Goal: Task Accomplishment & Management: Manage account settings

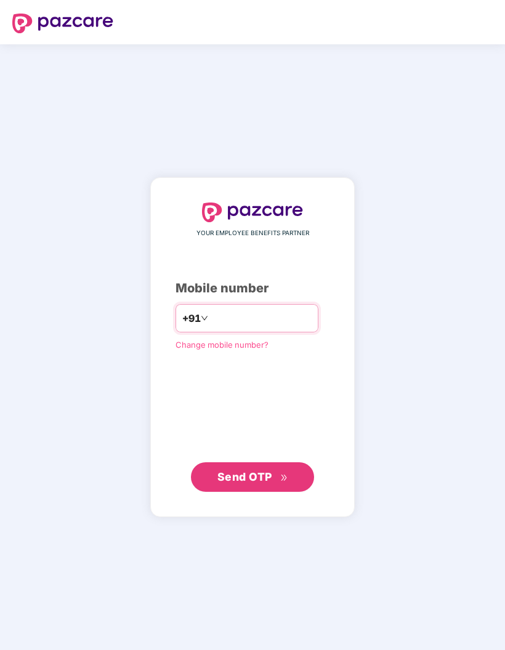
click at [263, 328] on input "number" at bounding box center [260, 318] width 101 height 20
type input "**********"
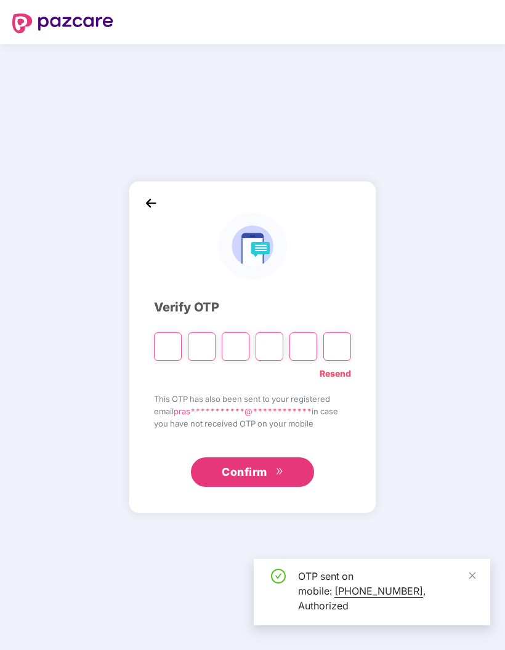
type input "*"
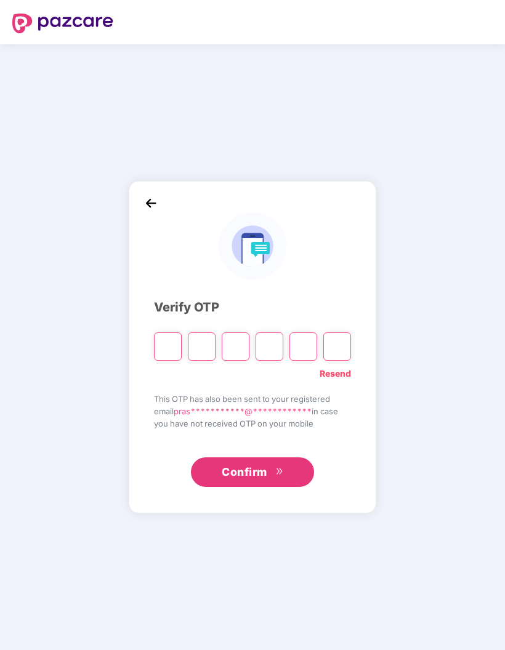
type input "*"
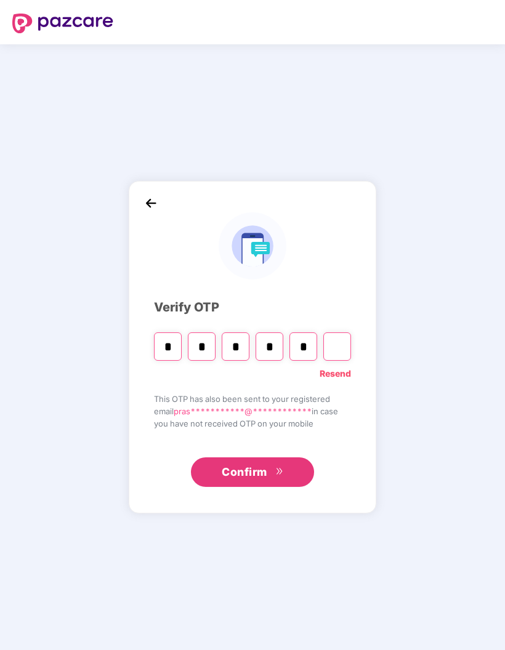
type input "*"
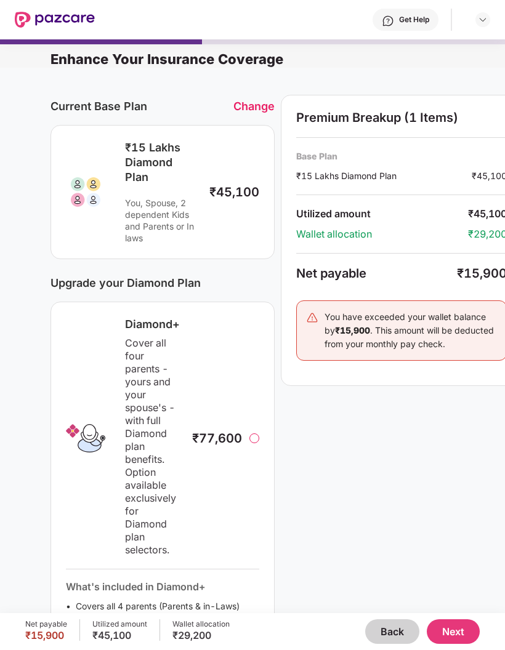
click at [260, 102] on div "Change" at bounding box center [253, 106] width 41 height 13
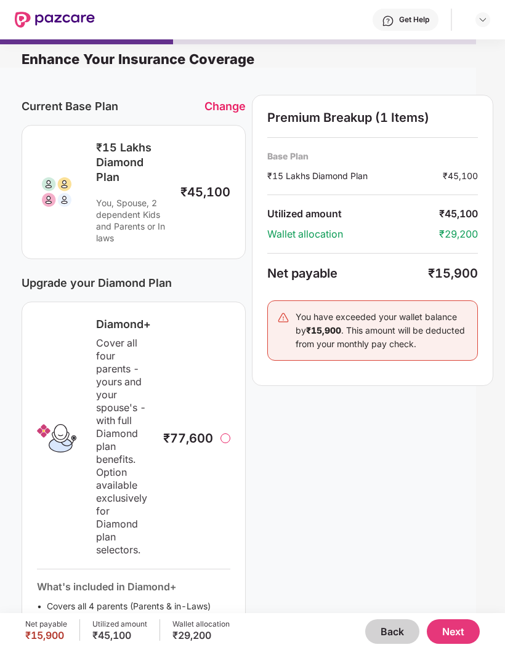
scroll to position [-6, 30]
click at [221, 113] on div "Change" at bounding box center [224, 106] width 41 height 13
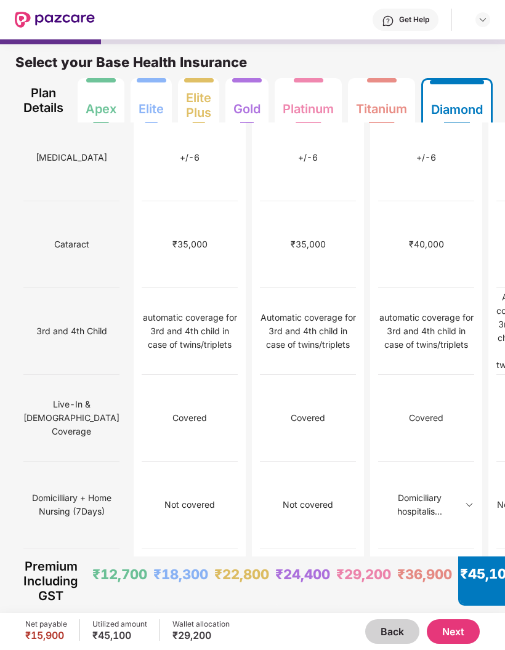
scroll to position [697, 0]
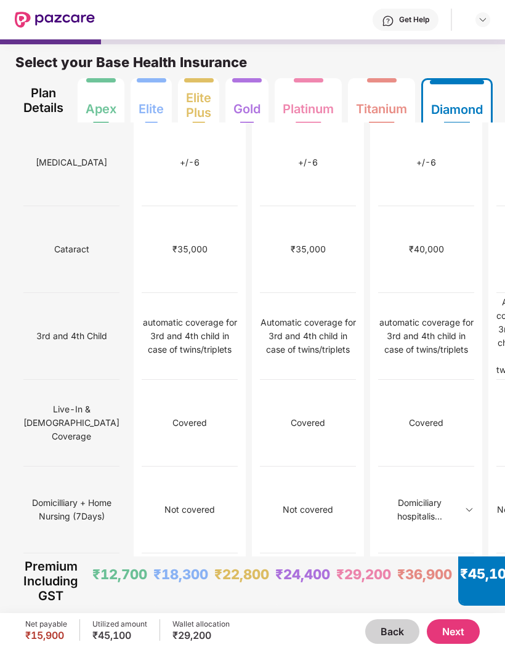
click at [482, 22] on img at bounding box center [483, 20] width 10 height 10
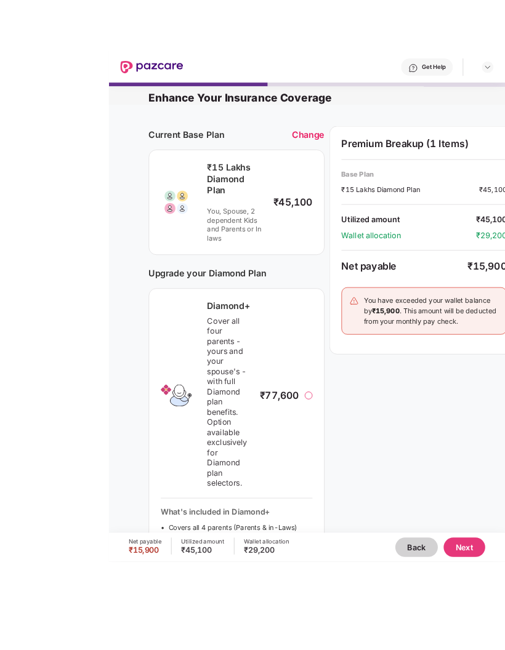
scroll to position [33, 0]
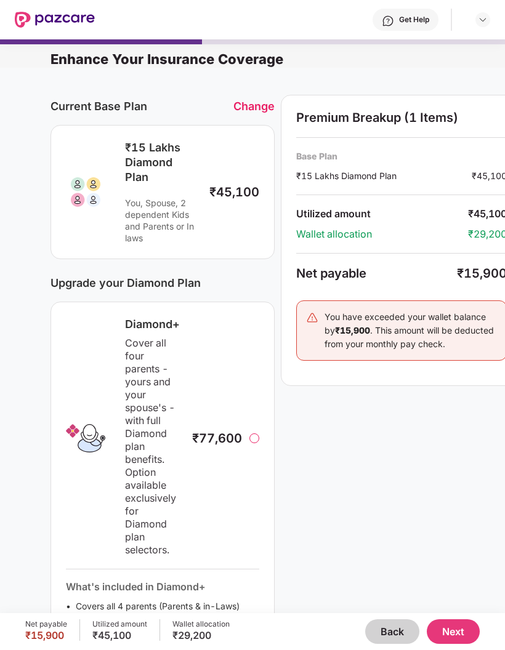
click at [258, 100] on div "Change" at bounding box center [253, 106] width 41 height 13
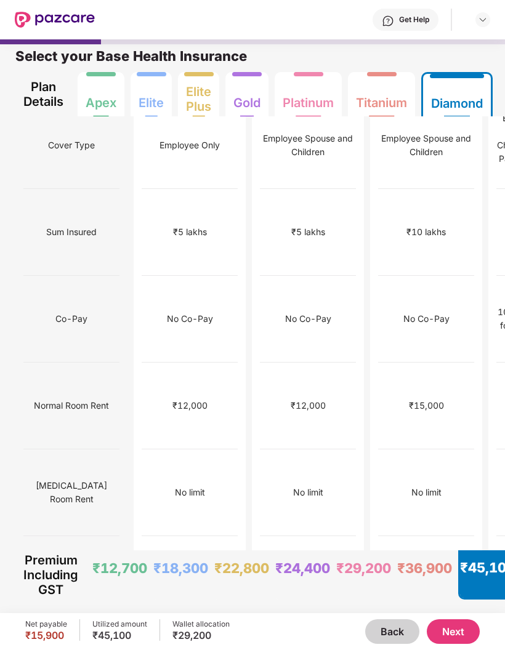
scroll to position [6, 0]
click at [84, 1] on div at bounding box center [55, 19] width 80 height 39
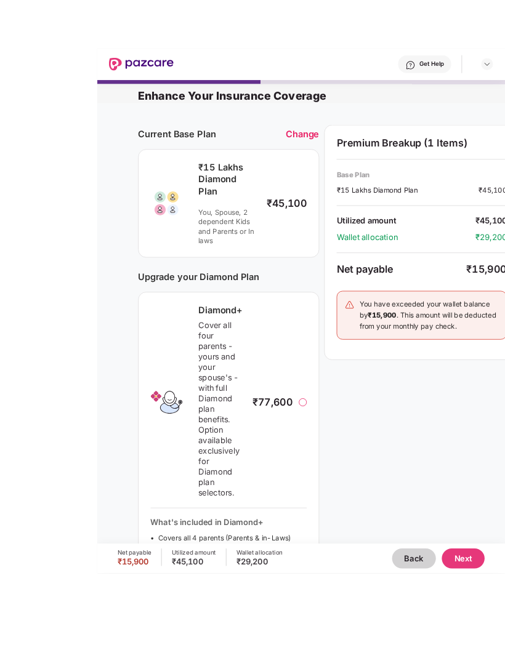
scroll to position [28, 0]
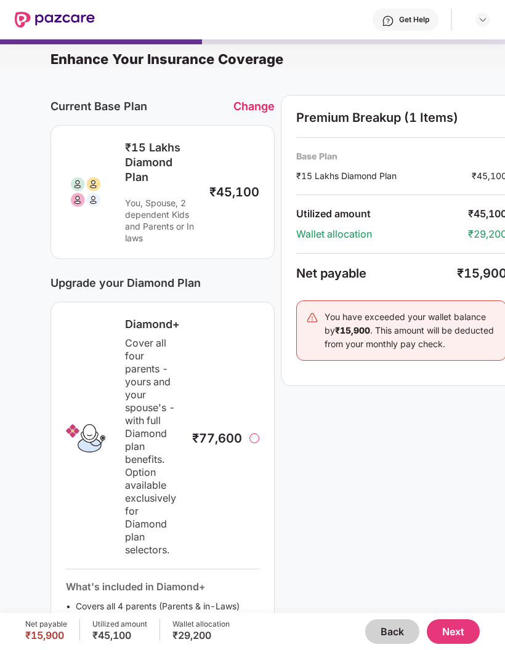
click at [255, 100] on div "Change" at bounding box center [253, 106] width 41 height 13
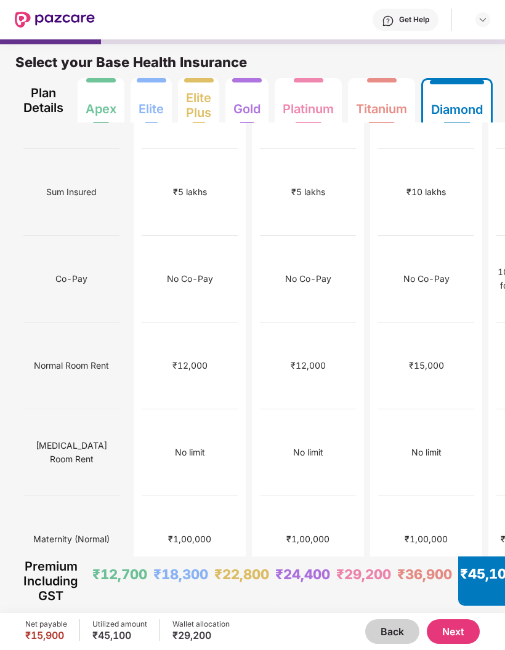
scroll to position [62, 0]
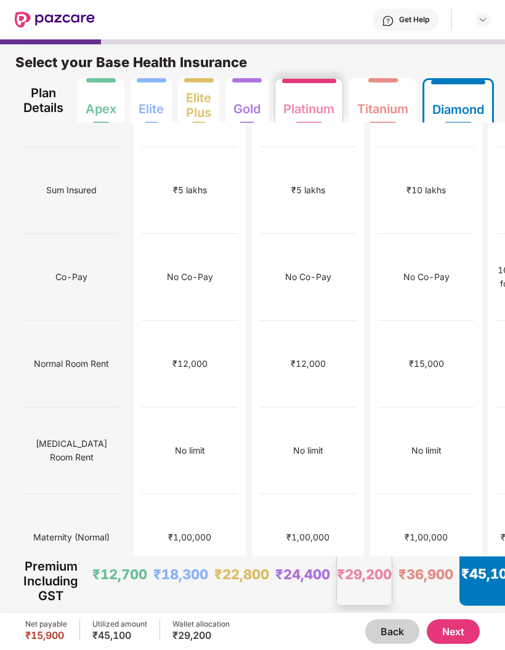
click at [308, 92] on div "Platinum" at bounding box center [308, 104] width 51 height 25
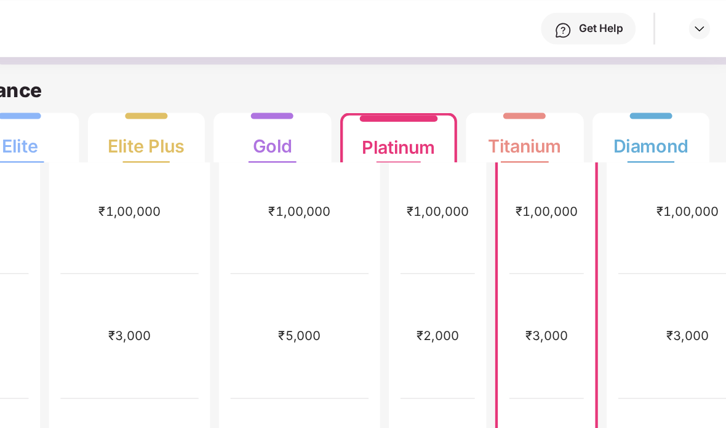
scroll to position [557, 0]
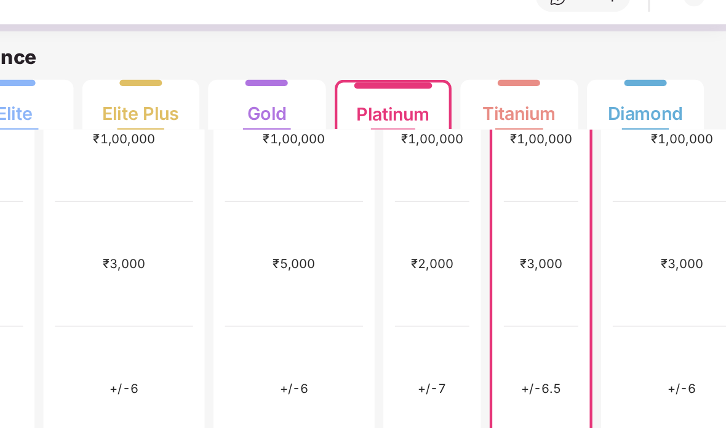
click at [230, 10] on div "Get Help" at bounding box center [403, 19] width 617 height 39
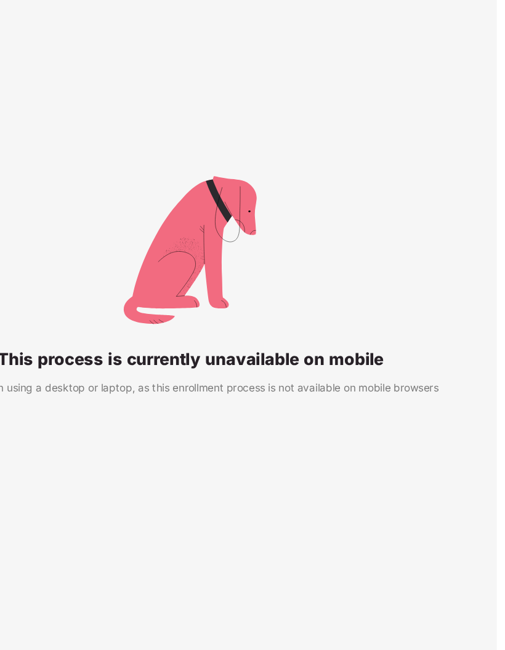
scroll to position [14, 0]
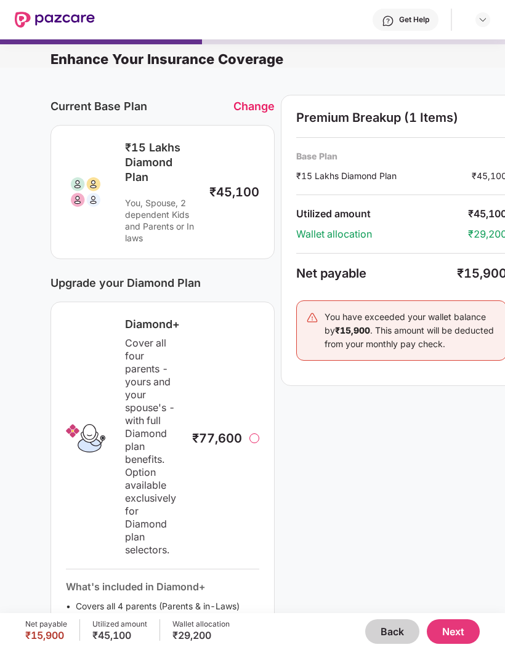
click at [262, 106] on div "Change" at bounding box center [253, 106] width 41 height 13
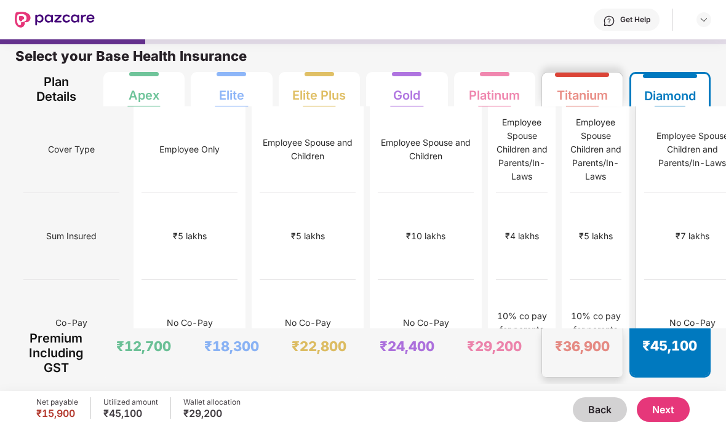
click at [504, 280] on div "No Co-Pay" at bounding box center [692, 323] width 96 height 87
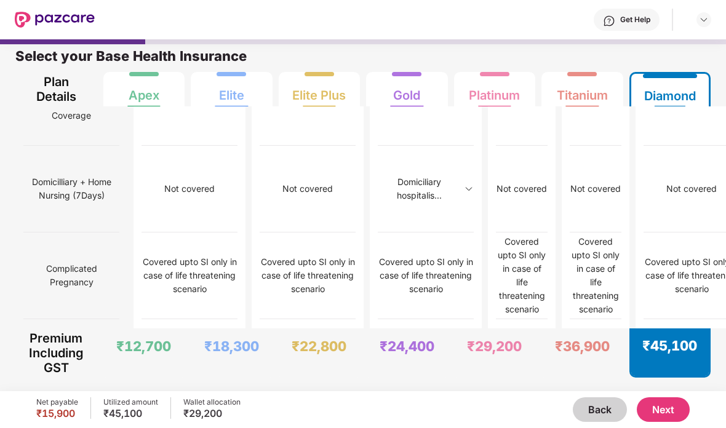
scroll to position [985, 0]
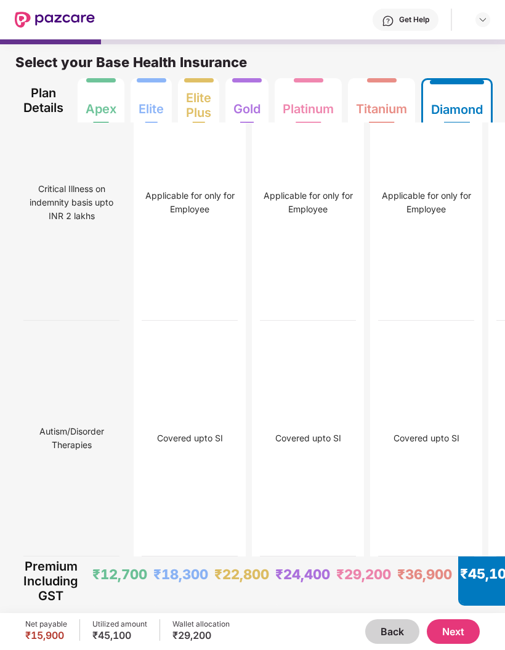
scroll to position [7441, 0]
click at [398, 87] on div "Titanium" at bounding box center [381, 100] width 51 height 44
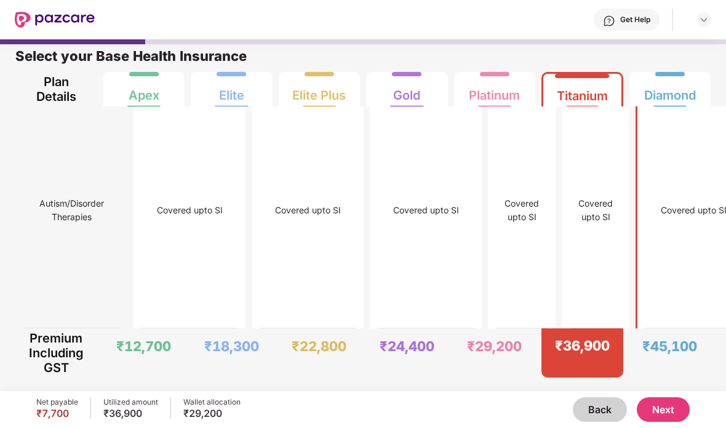
scroll to position [49, 0]
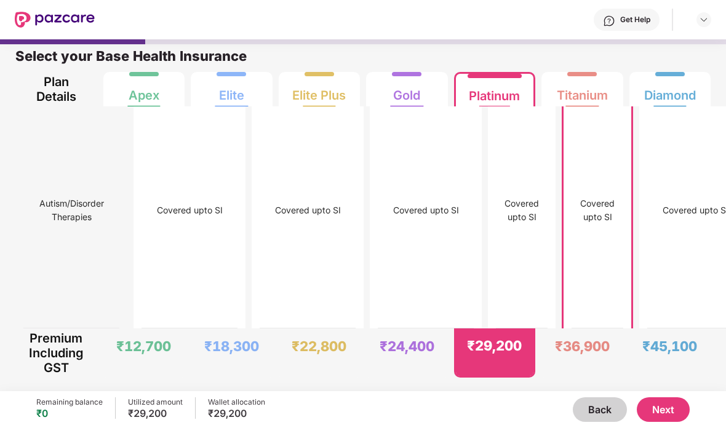
click at [504, 275] on div "Covered upto SI" at bounding box center [695, 211] width 96 height 236
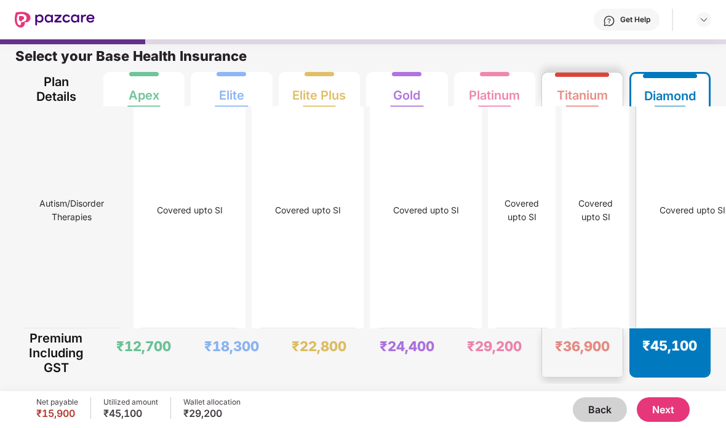
click at [504, 284] on div "Covered upto SI" at bounding box center [692, 211] width 96 height 236
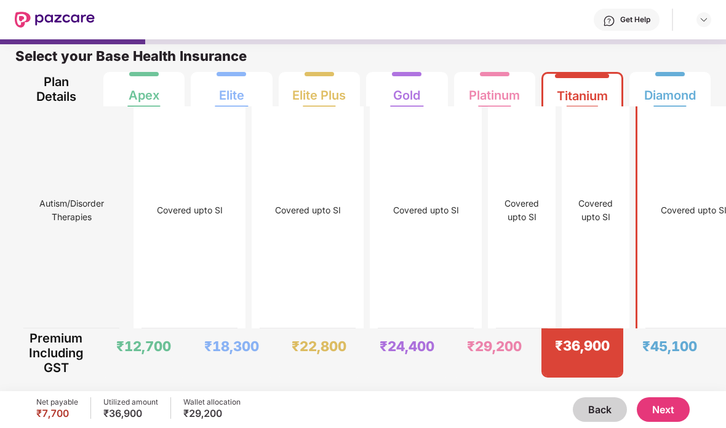
click at [504, 403] on button "Next" at bounding box center [663, 410] width 53 height 25
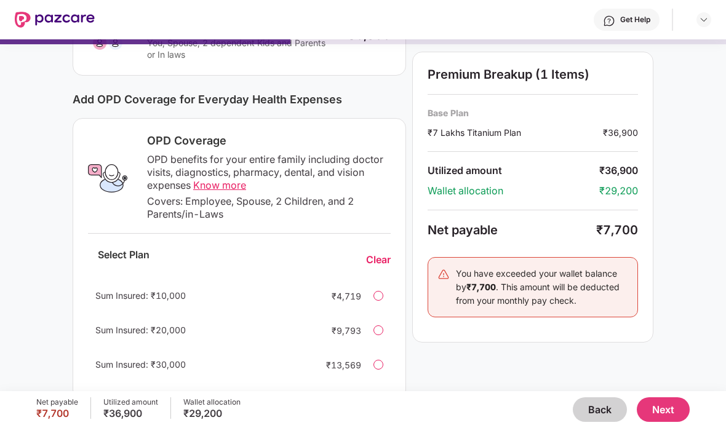
scroll to position [132, 0]
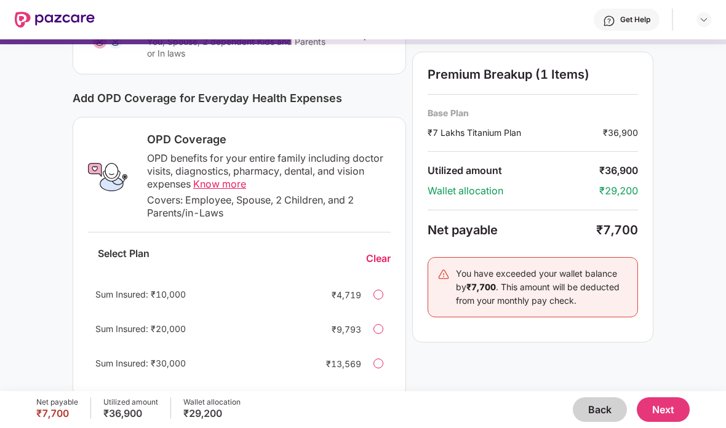
click at [376, 359] on div at bounding box center [379, 364] width 10 height 10
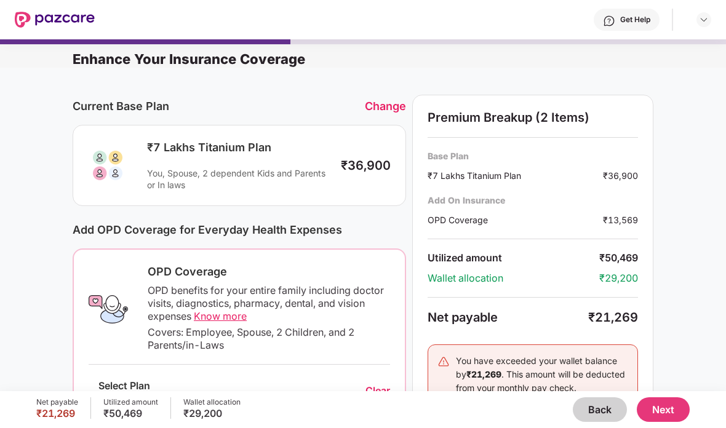
scroll to position [-6, 0]
click at [379, 100] on div "Change" at bounding box center [385, 106] width 41 height 13
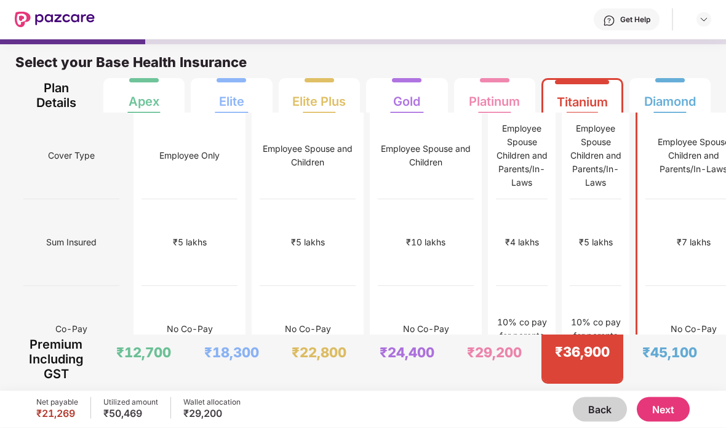
scroll to position [39, 0]
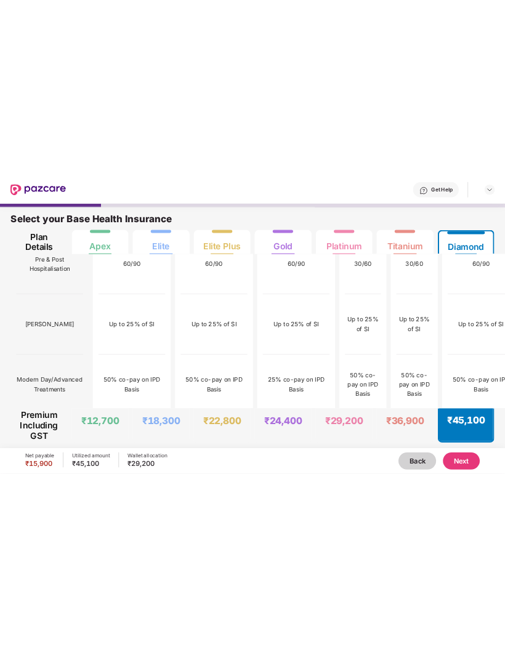
scroll to position [0, 0]
